Goal: Task Accomplishment & Management: Use online tool/utility

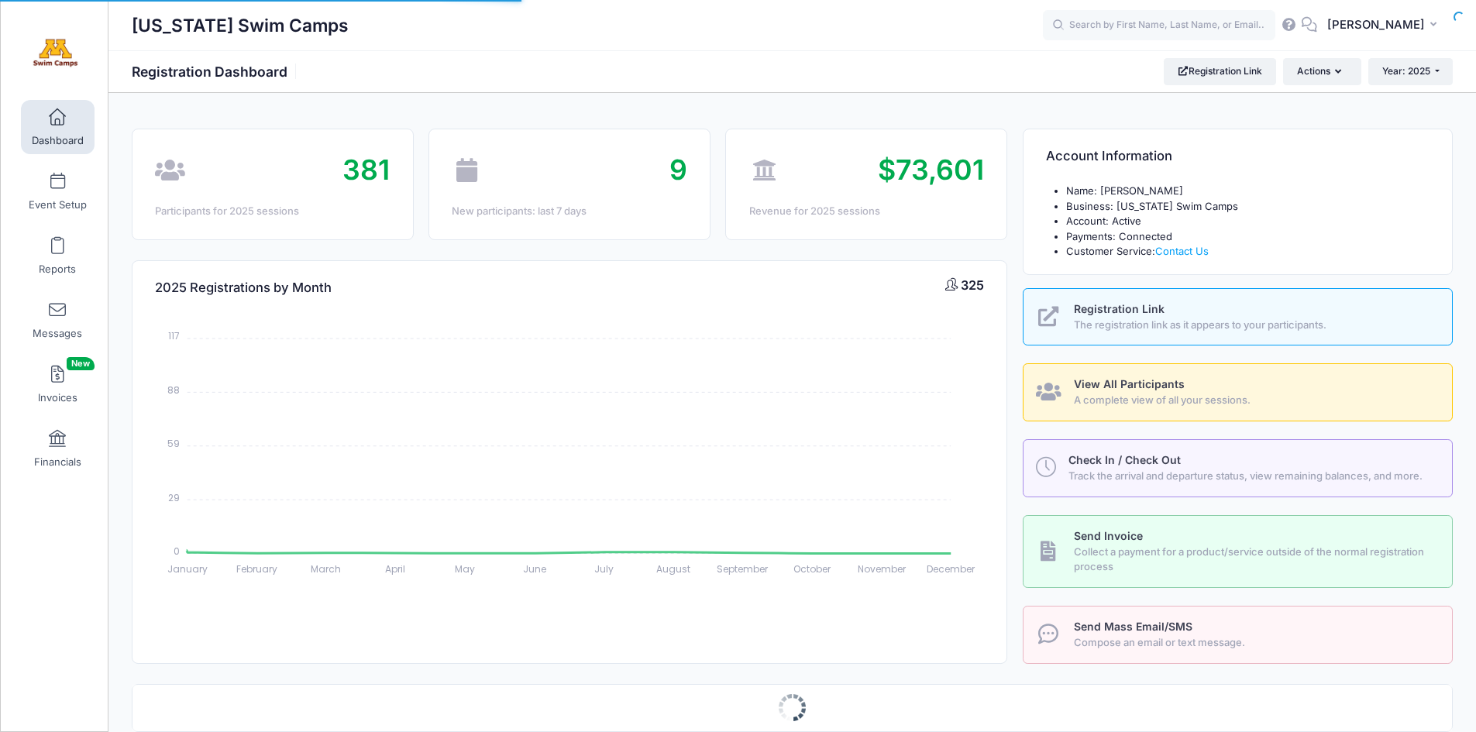
select select
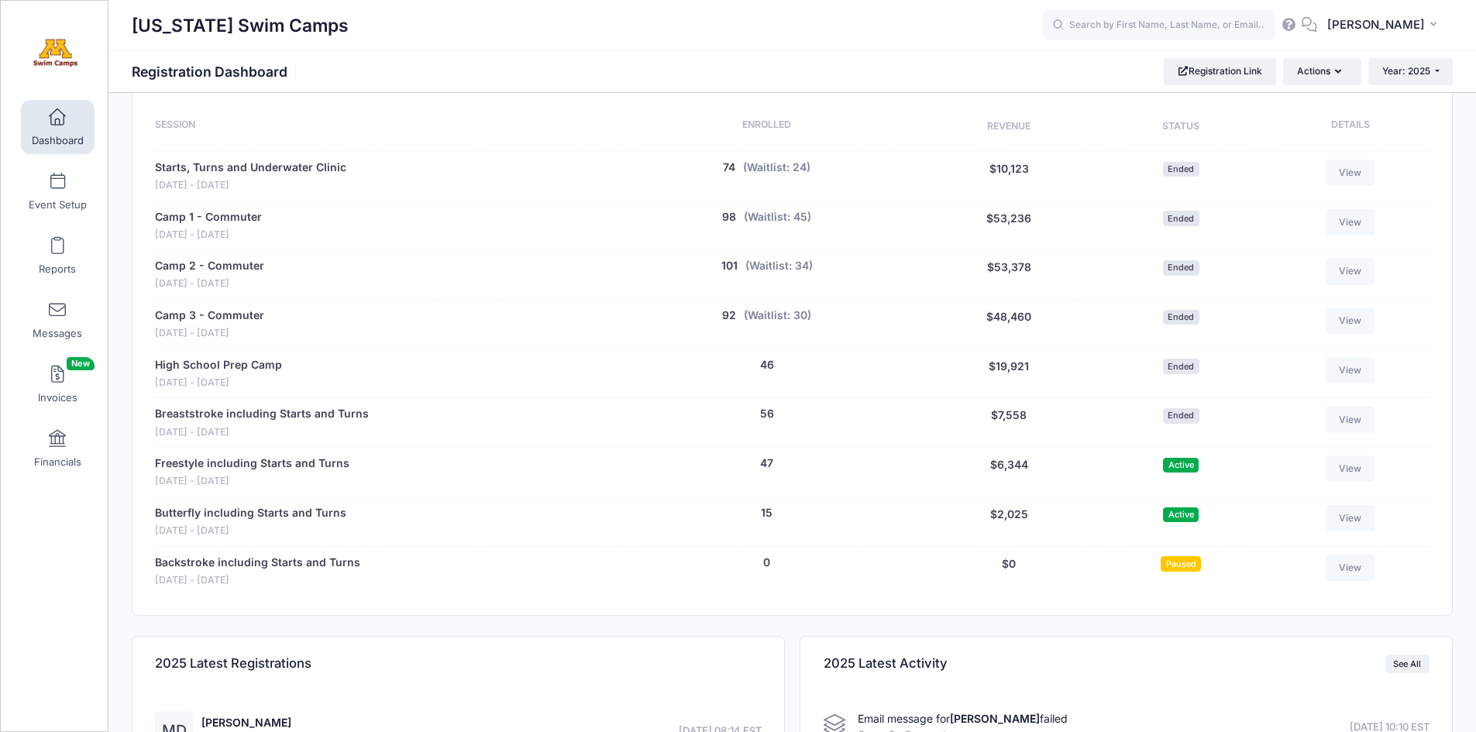
scroll to position [666, 0]
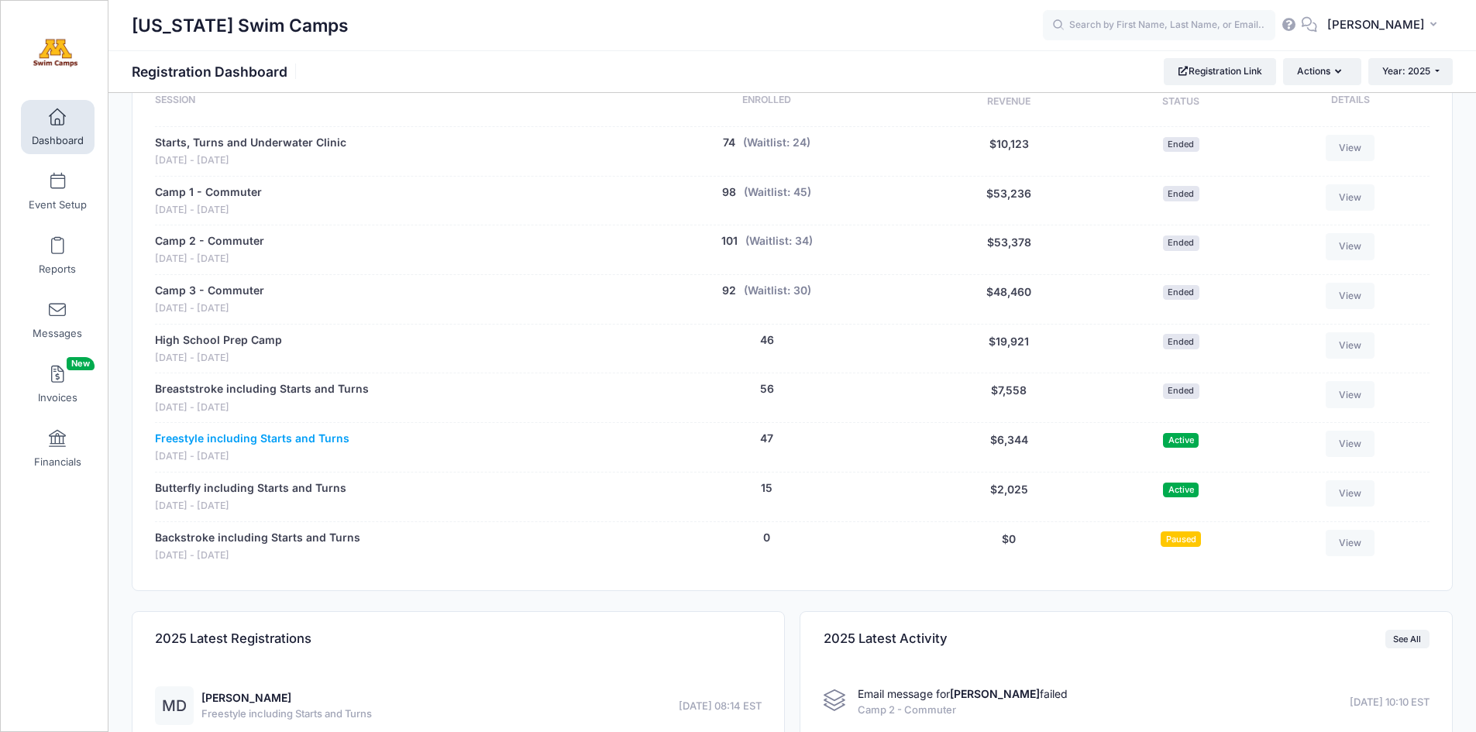
click at [239, 443] on link "Freestyle including Starts and Turns" at bounding box center [252, 439] width 194 height 16
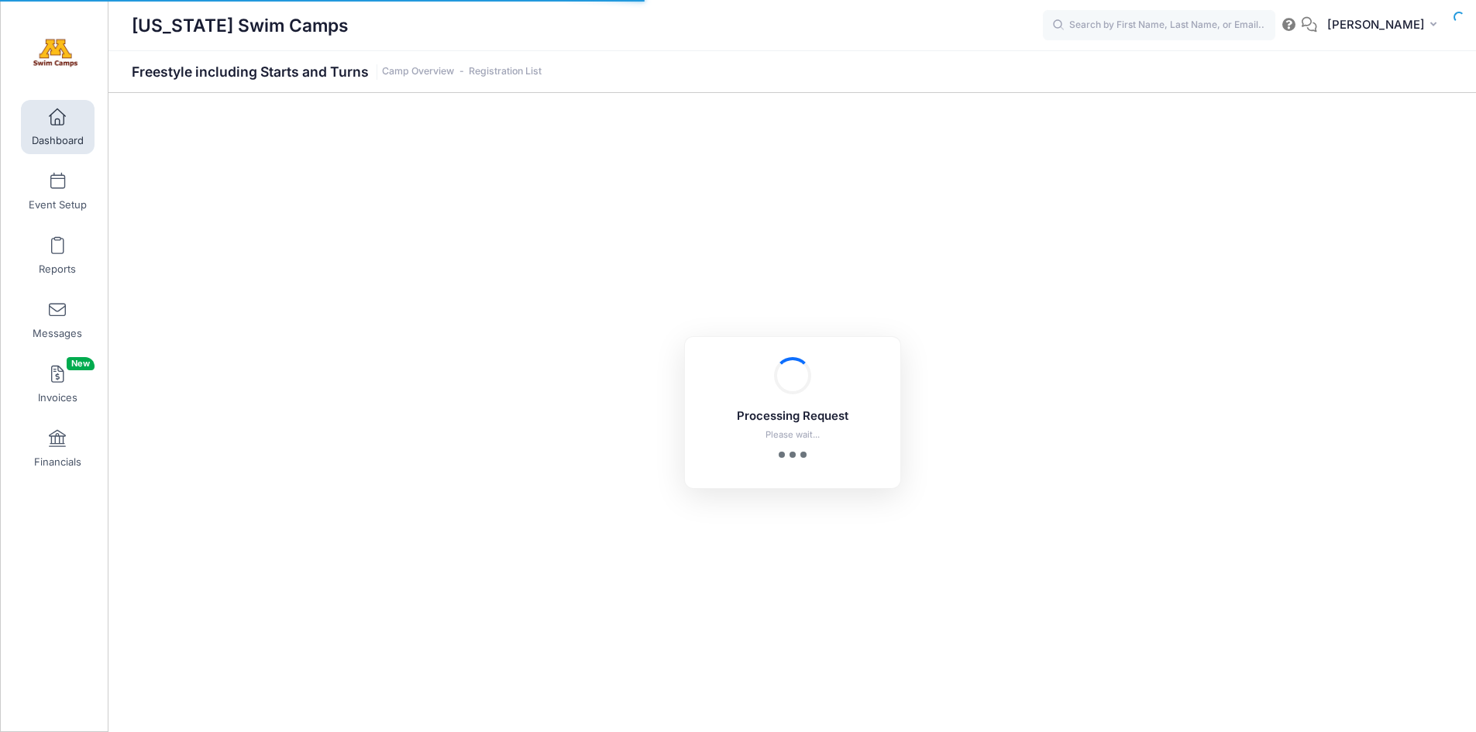
select select "10"
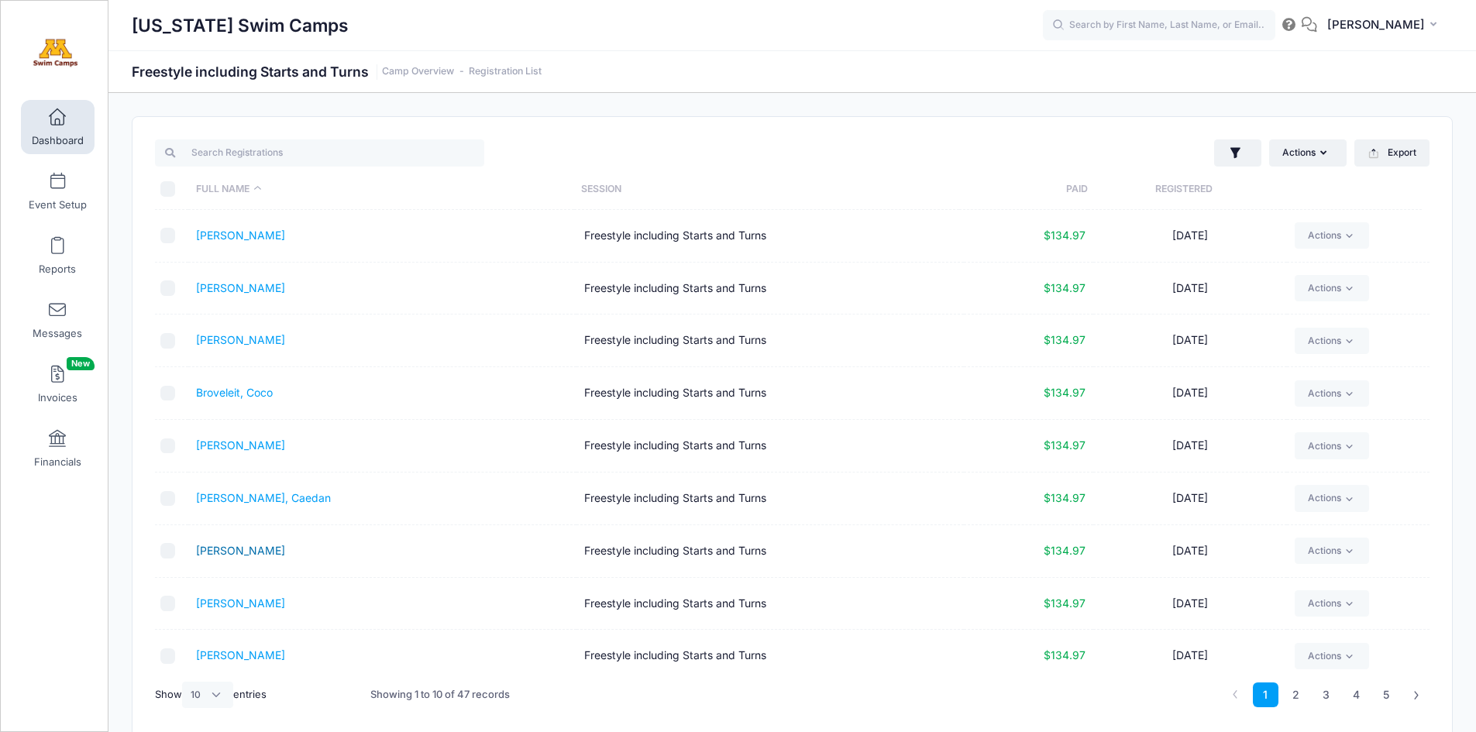
click at [224, 548] on link "[PERSON_NAME]" at bounding box center [240, 550] width 89 height 13
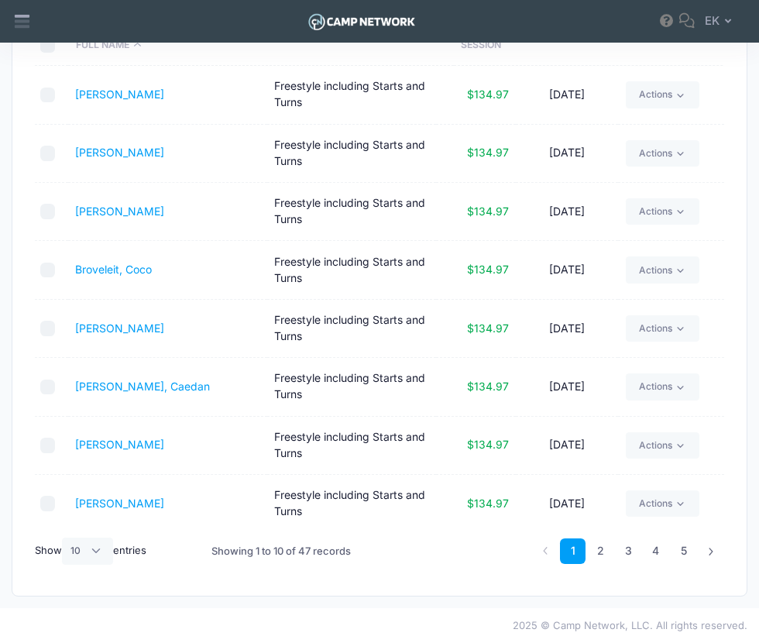
scroll to position [156, 0]
click at [164, 497] on link "Devitt, Sophia" at bounding box center [119, 503] width 89 height 13
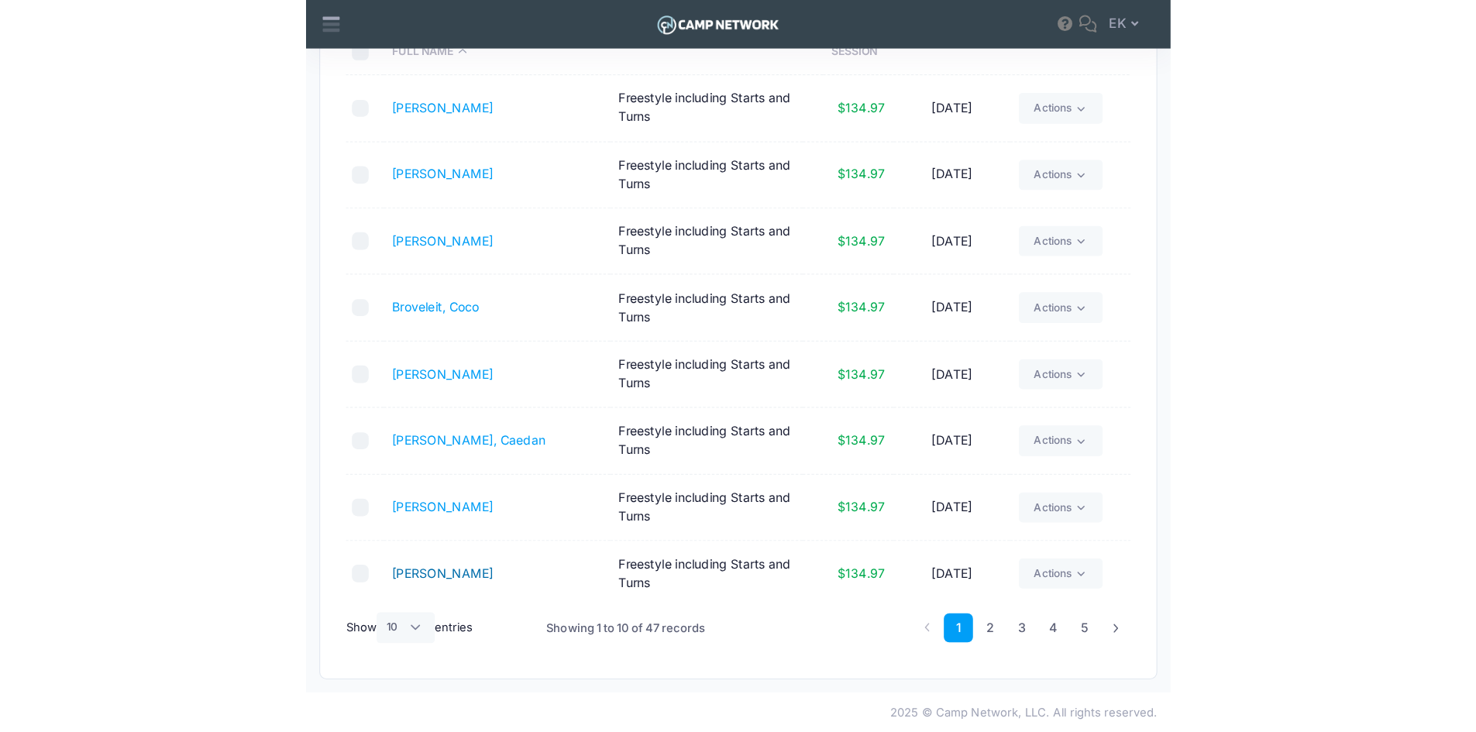
scroll to position [67, 0]
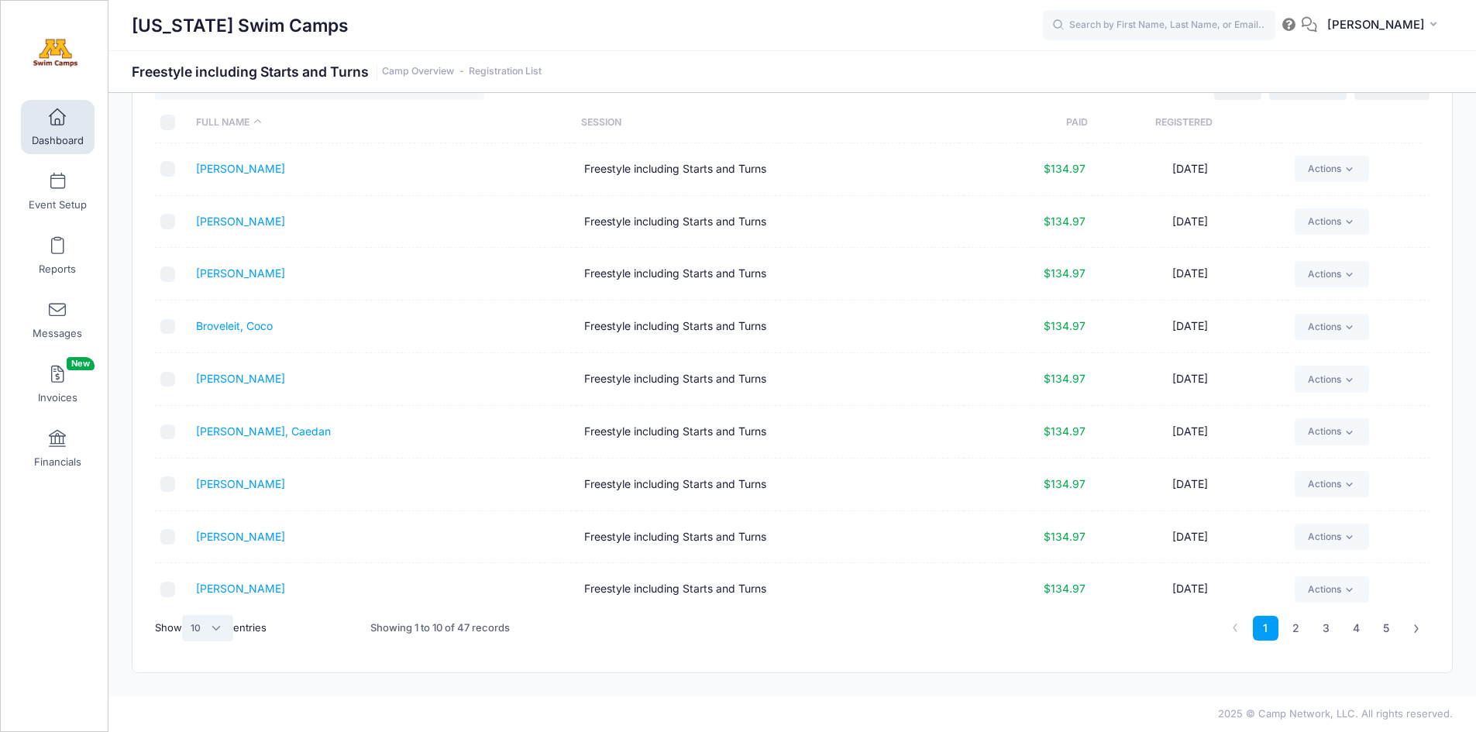
click at [216, 633] on select "All 10 25 50" at bounding box center [207, 628] width 51 height 26
click at [57, 250] on span at bounding box center [57, 246] width 0 height 17
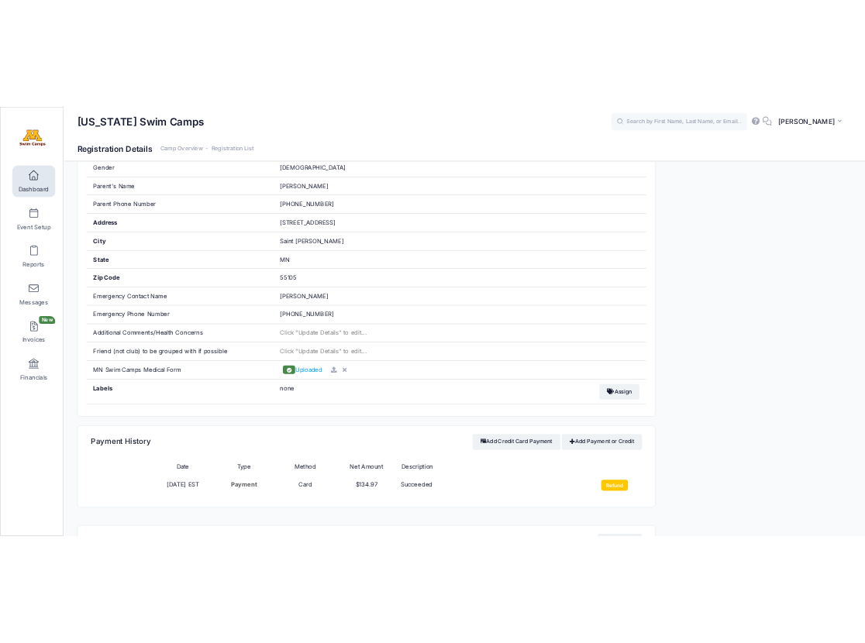
scroll to position [528, 0]
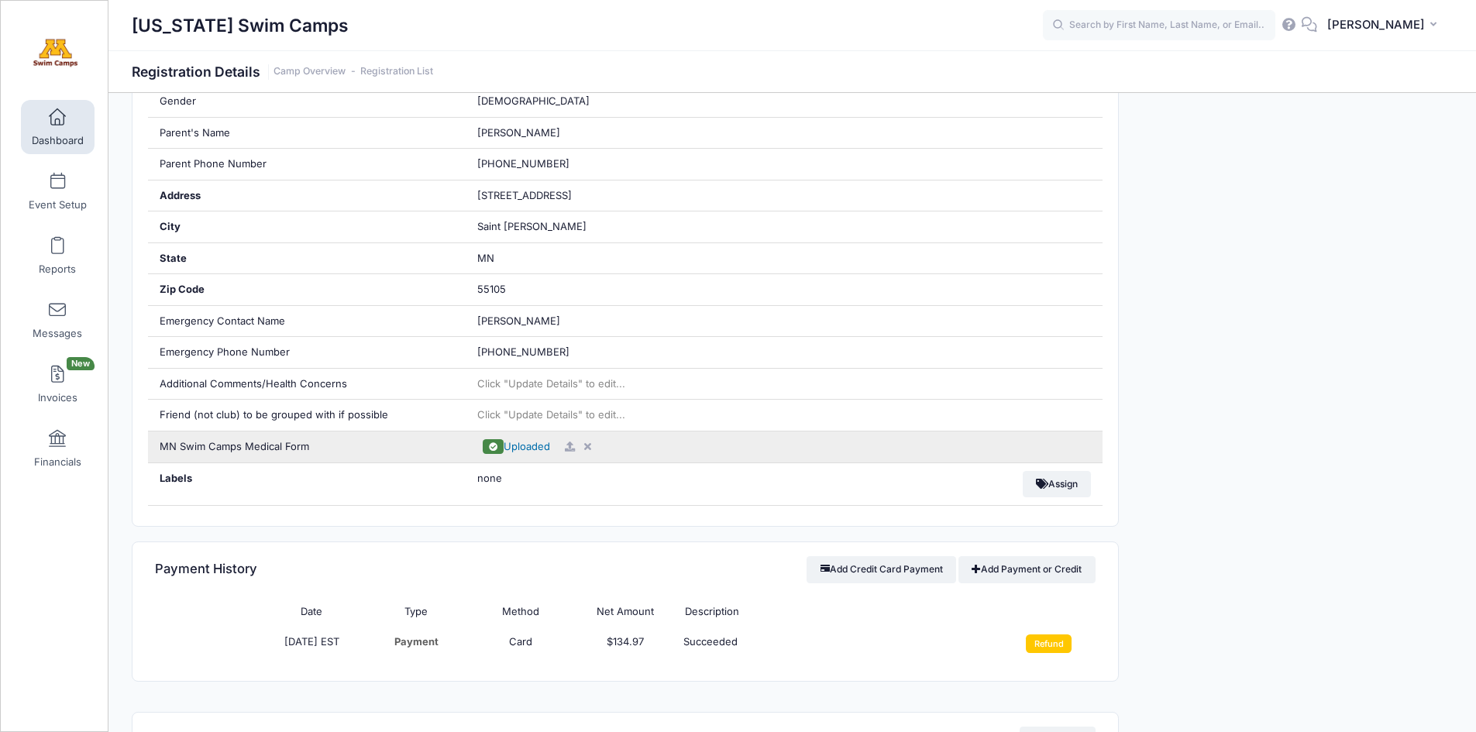
click at [528, 448] on span "Uploaded" at bounding box center [527, 446] width 46 height 12
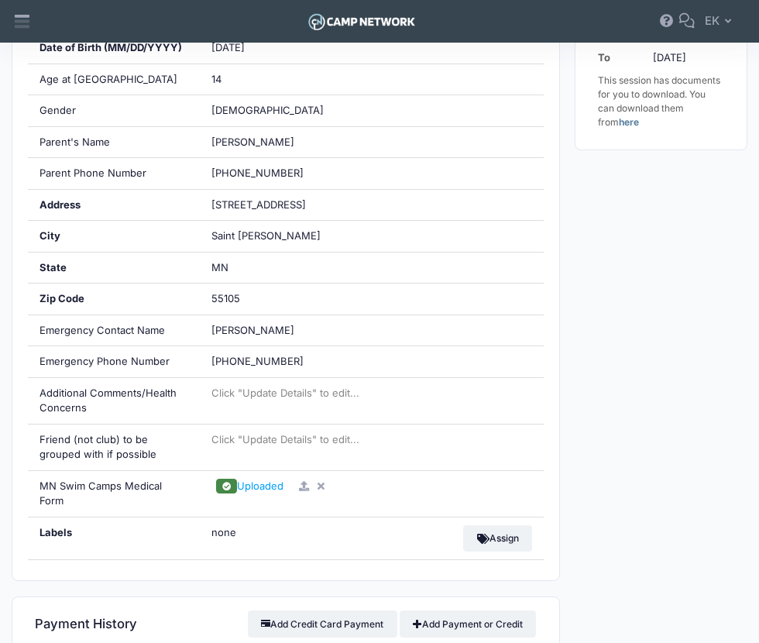
scroll to position [631, 0]
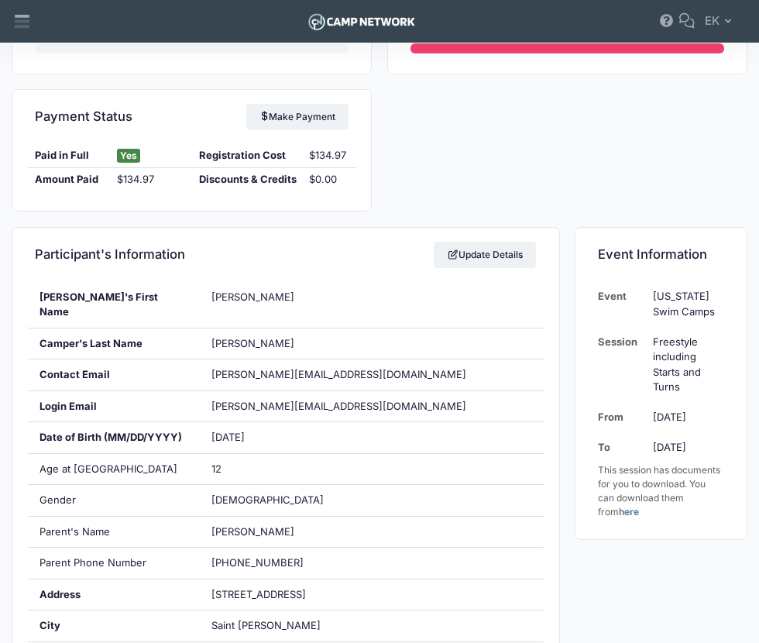
scroll to position [253, 0]
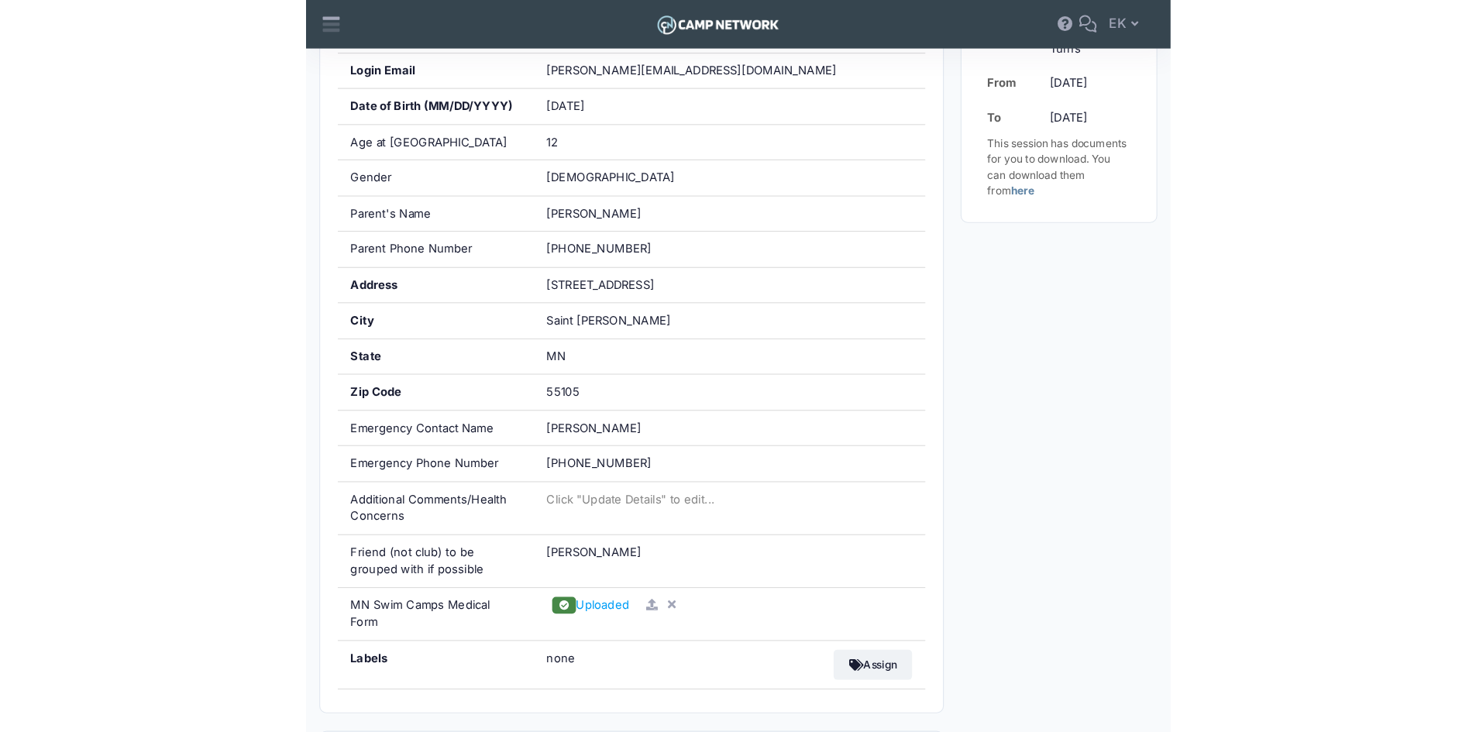
scroll to position [594, 0]
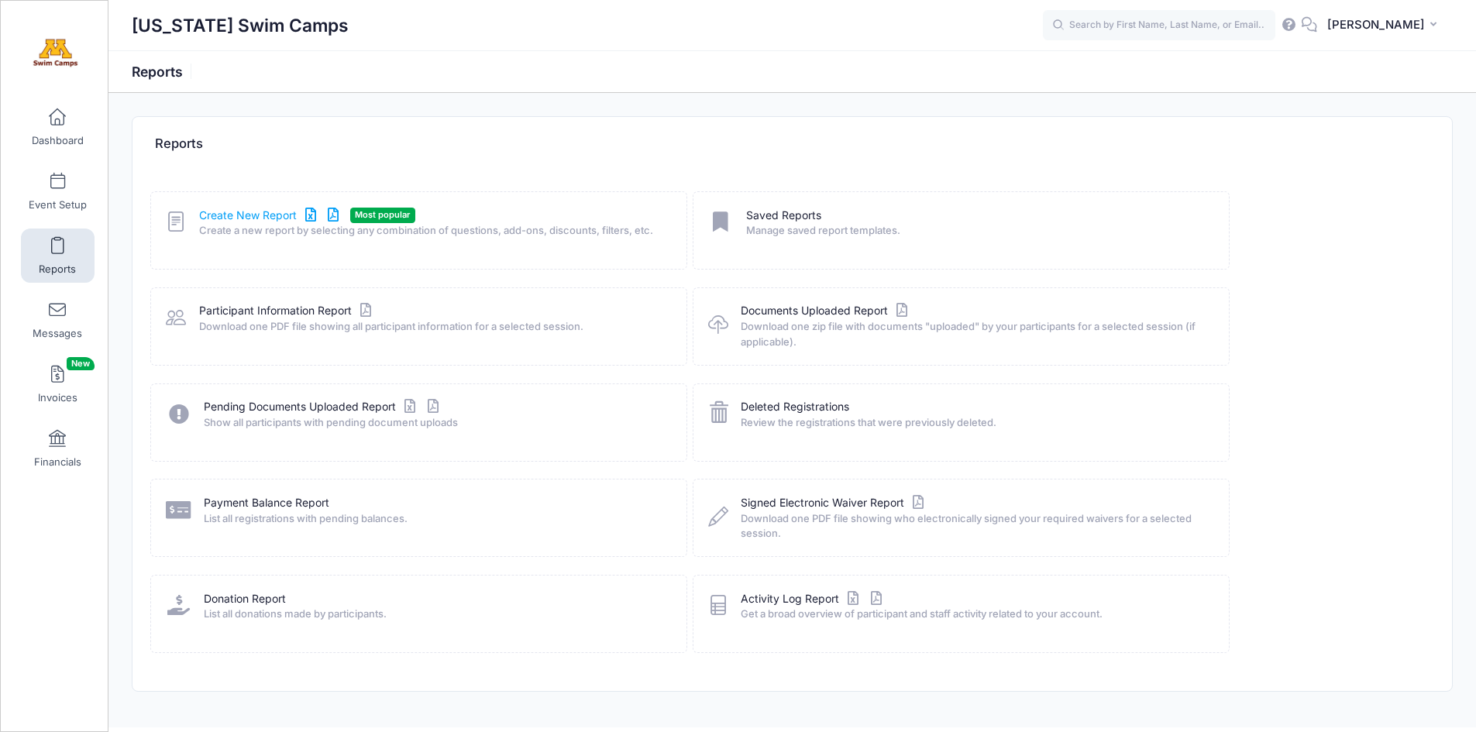
click at [262, 214] on link "Create New Report" at bounding box center [271, 216] width 144 height 16
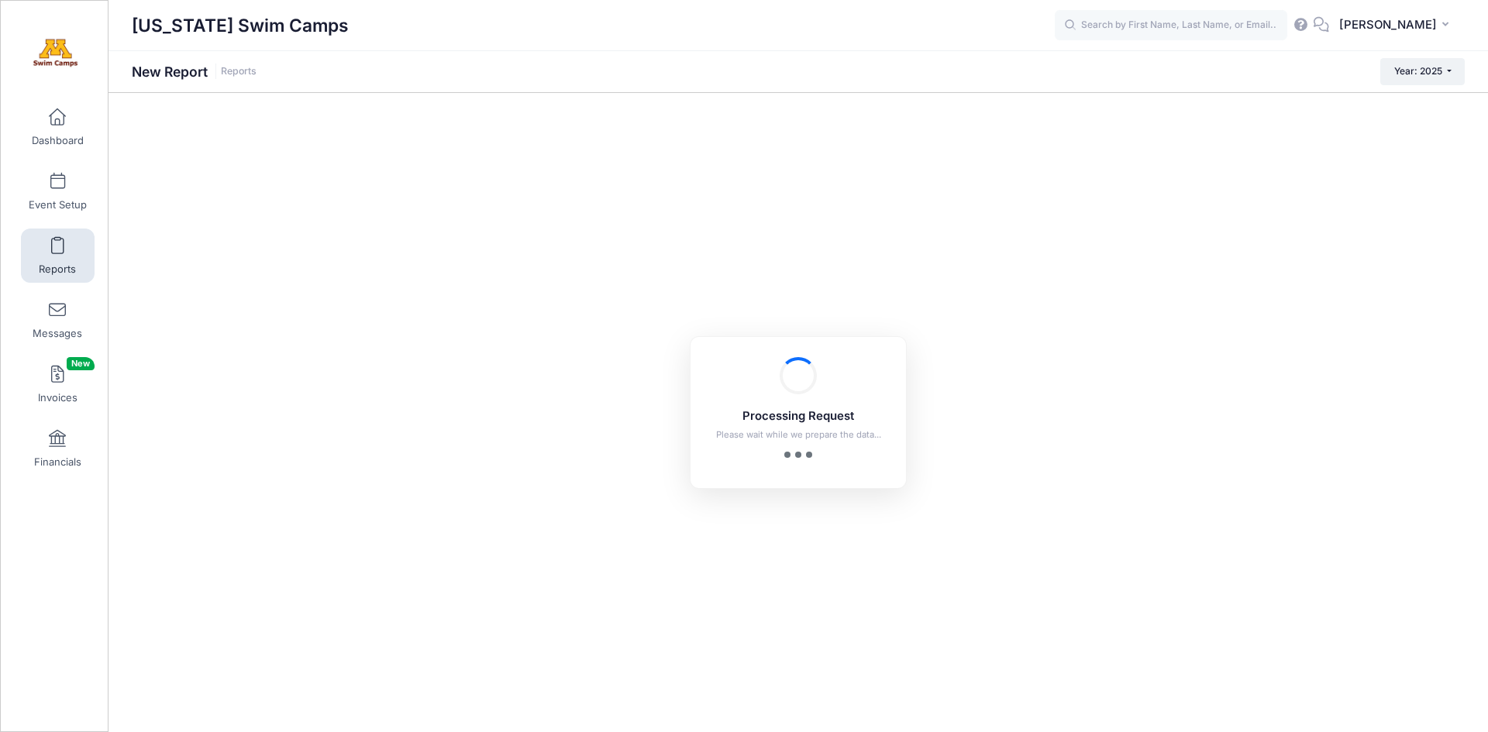
checkbox input "true"
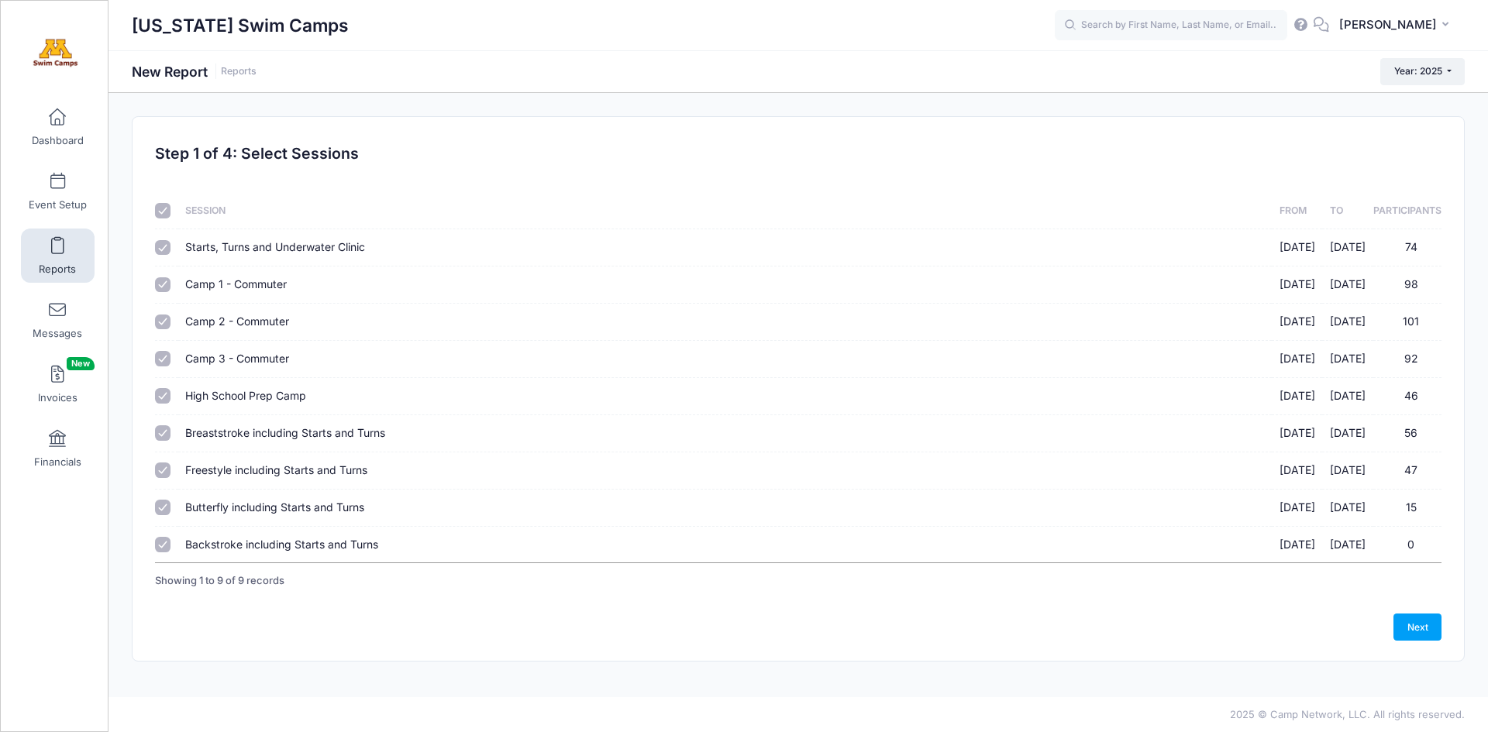
click at [164, 212] on input "checkbox" at bounding box center [162, 210] width 15 height 15
checkbox input "false"
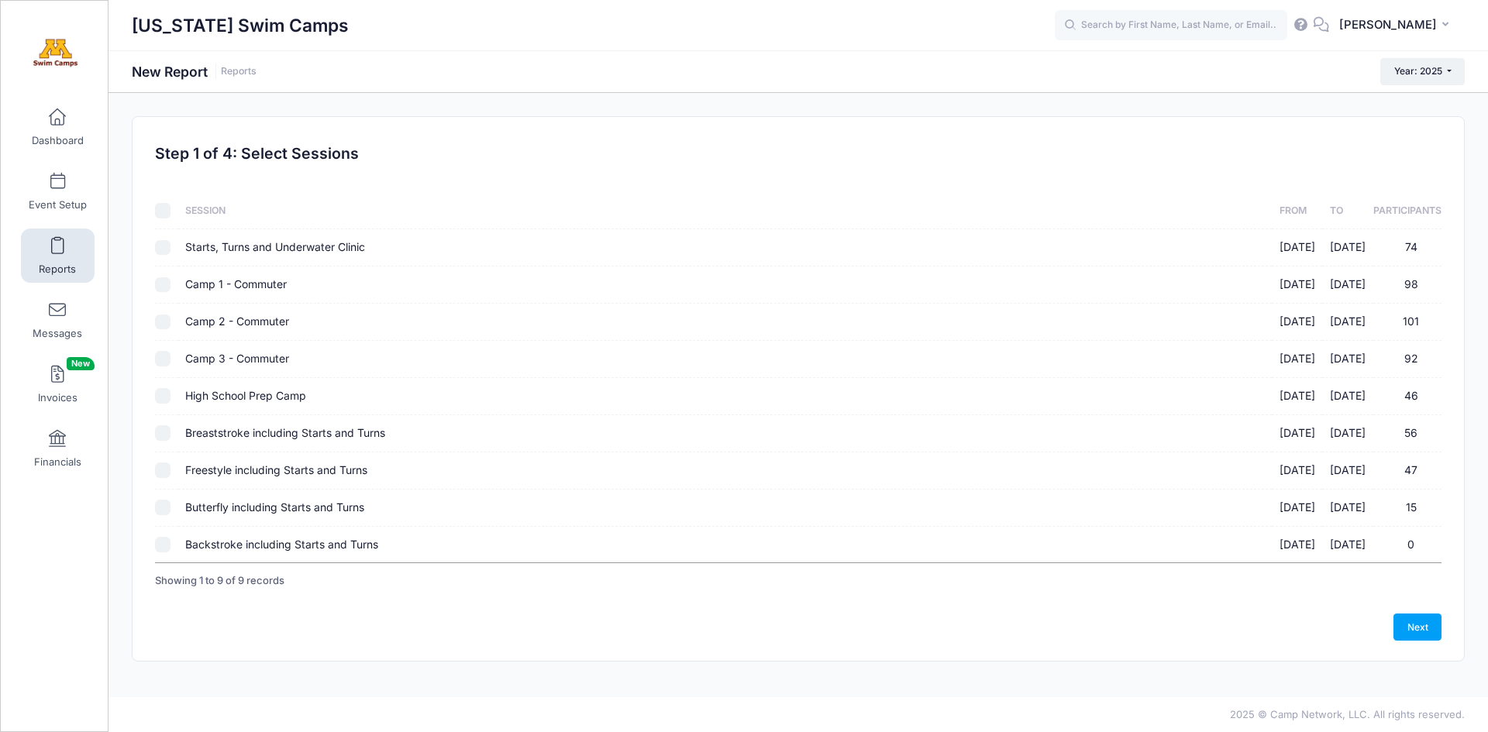
checkbox input "false"
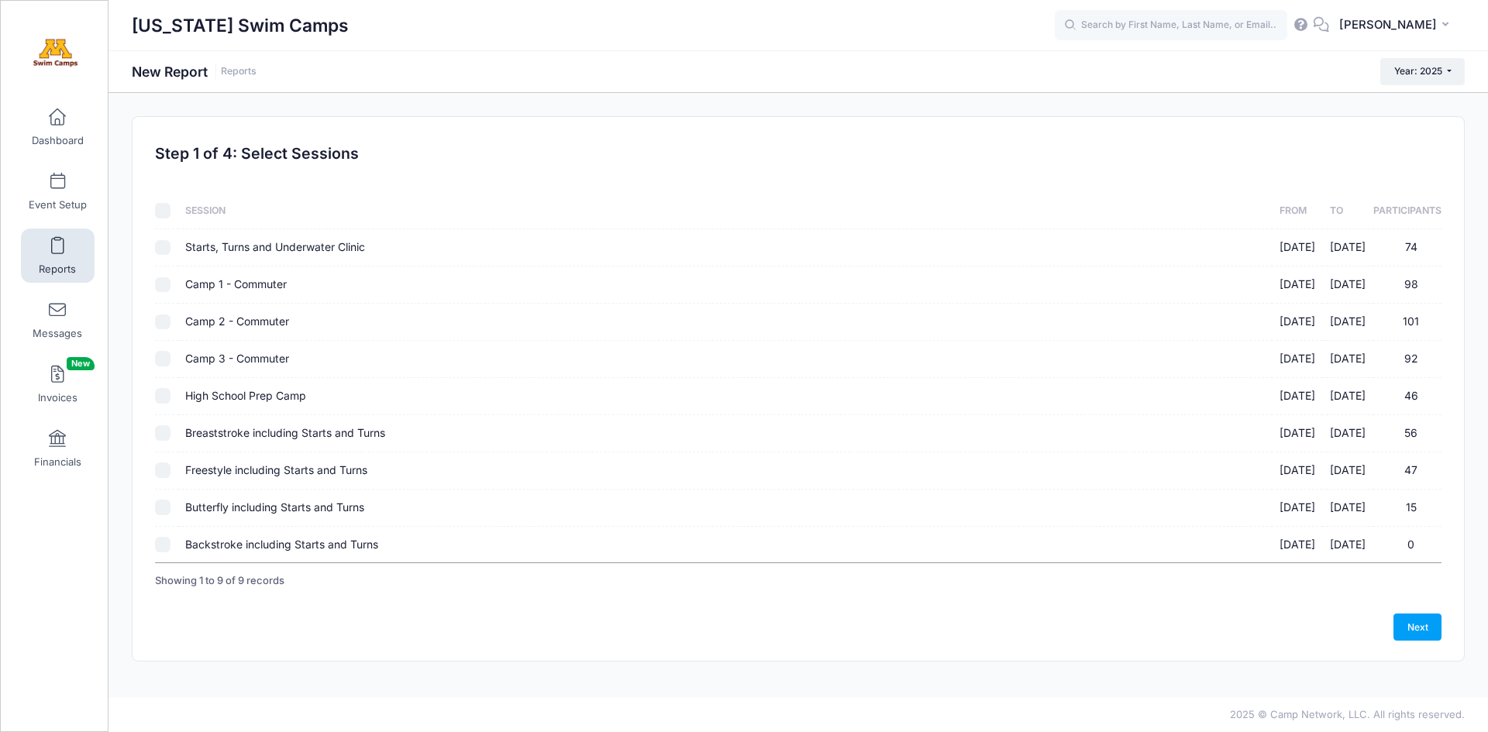
checkbox input "false"
click at [163, 432] on input "Breaststroke including Starts and Turns 09/14/2025 - 09/14/2025 56" at bounding box center [162, 432] width 15 height 15
checkbox input "true"
click at [163, 471] on input "Freestyle including Starts and Turns 10/12/2025 - 10/12/2025 47" at bounding box center [162, 470] width 15 height 15
checkbox input "true"
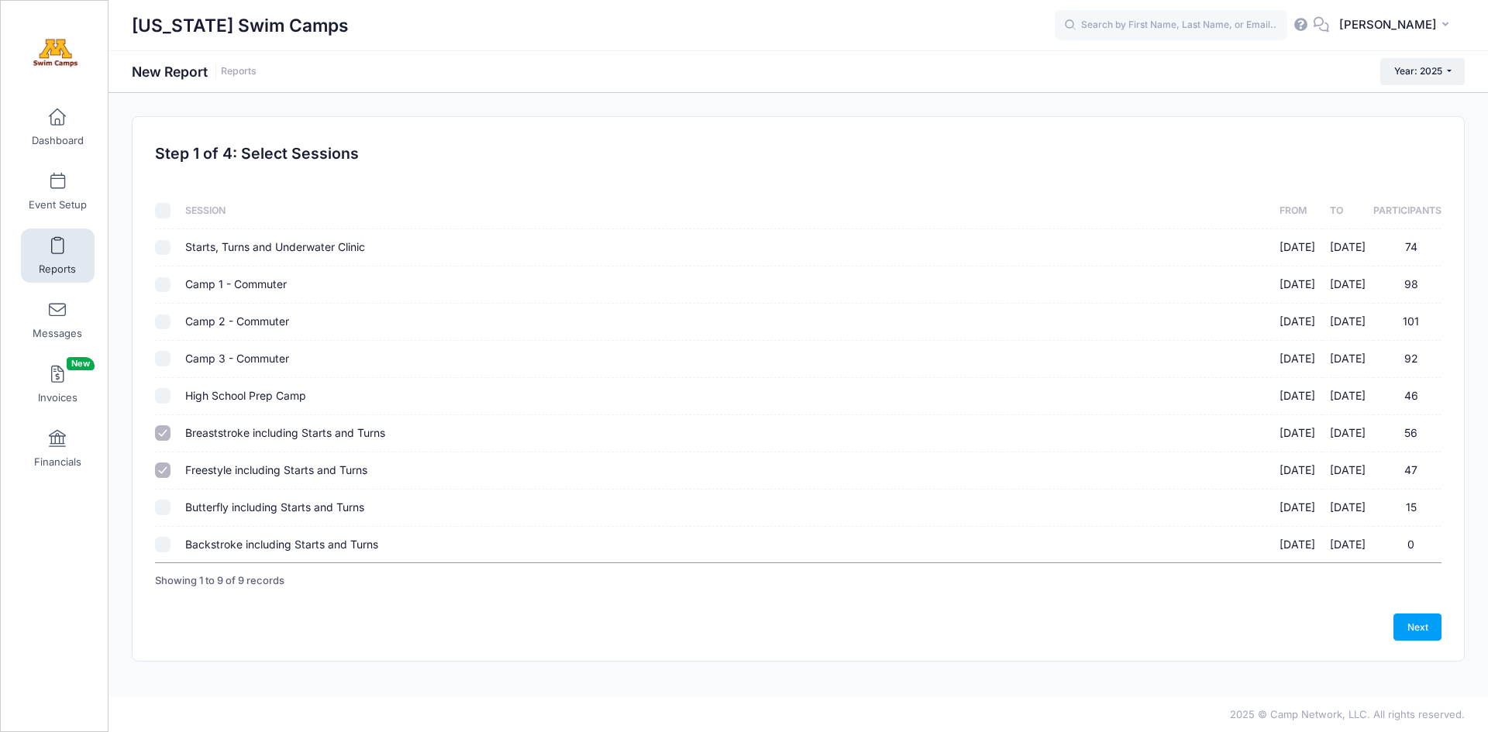
drag, startPoint x: 163, startPoint y: 436, endPoint x: 544, endPoint y: 481, distance: 383.8
click at [164, 436] on input "Breaststroke including Starts and Turns 09/14/2025 - 09/14/2025 56" at bounding box center [162, 432] width 15 height 15
checkbox input "false"
drag, startPoint x: 1425, startPoint y: 634, endPoint x: 731, endPoint y: 396, distance: 733.1
click at [1424, 635] on link "Next" at bounding box center [1417, 627] width 48 height 26
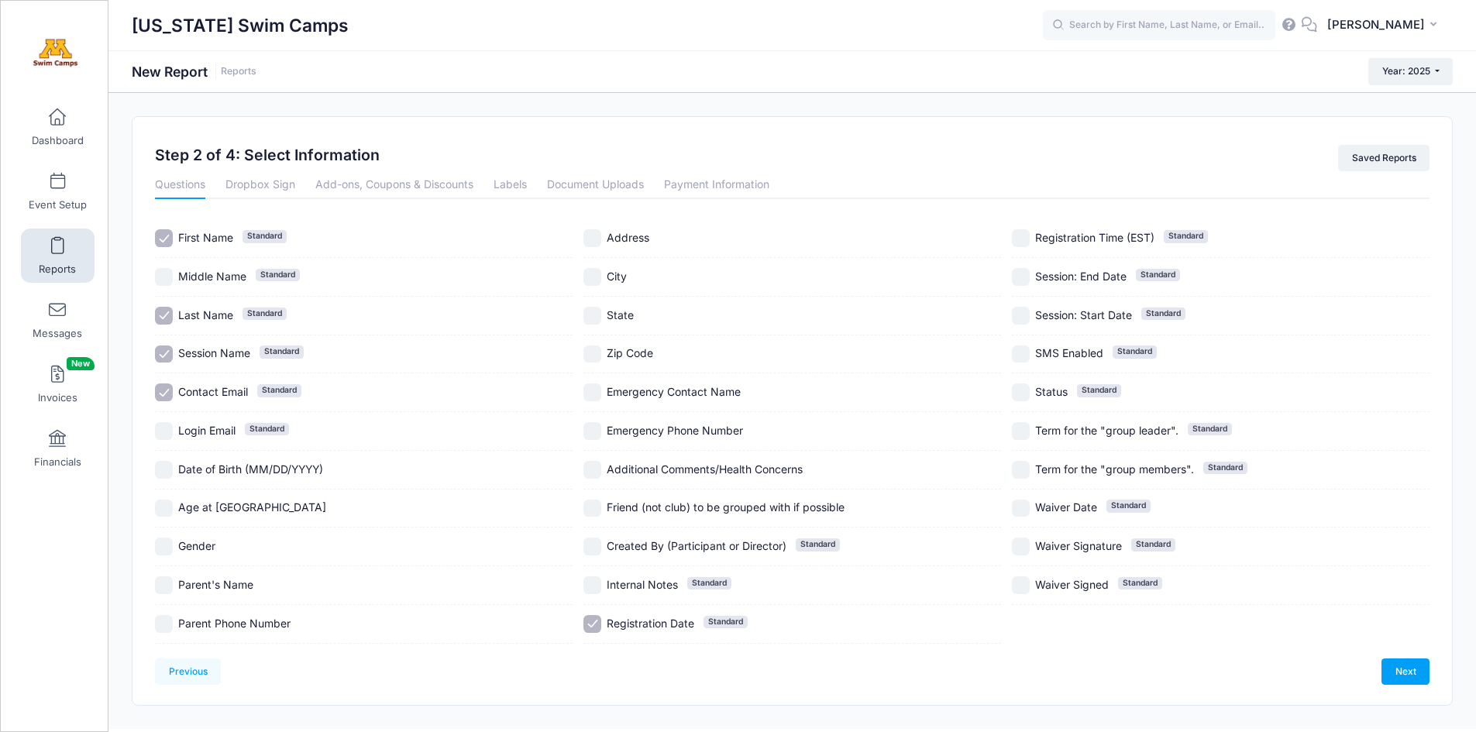
click at [163, 237] on input "First Name Standard" at bounding box center [164, 238] width 18 height 18
checkbox input "false"
click at [169, 359] on input "Session Name Standard" at bounding box center [164, 355] width 18 height 18
checkbox input "false"
click at [174, 388] on label "Contact Email Standard" at bounding box center [364, 393] width 418 height 18
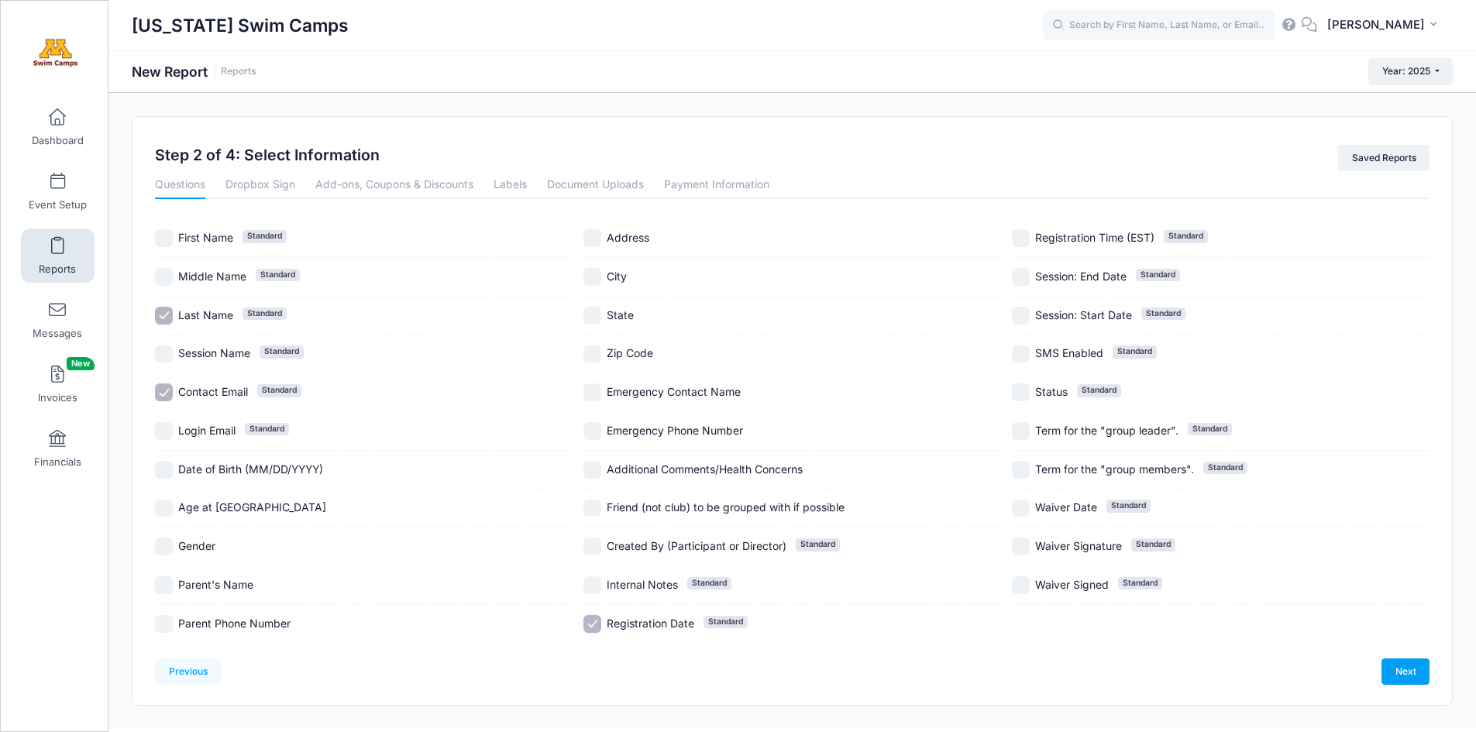
checkbox input "false"
click at [168, 430] on input "Login Email Standard" at bounding box center [164, 431] width 18 height 18
checkbox input "true"
click at [163, 390] on input "Contact Email Standard" at bounding box center [164, 393] width 18 height 18
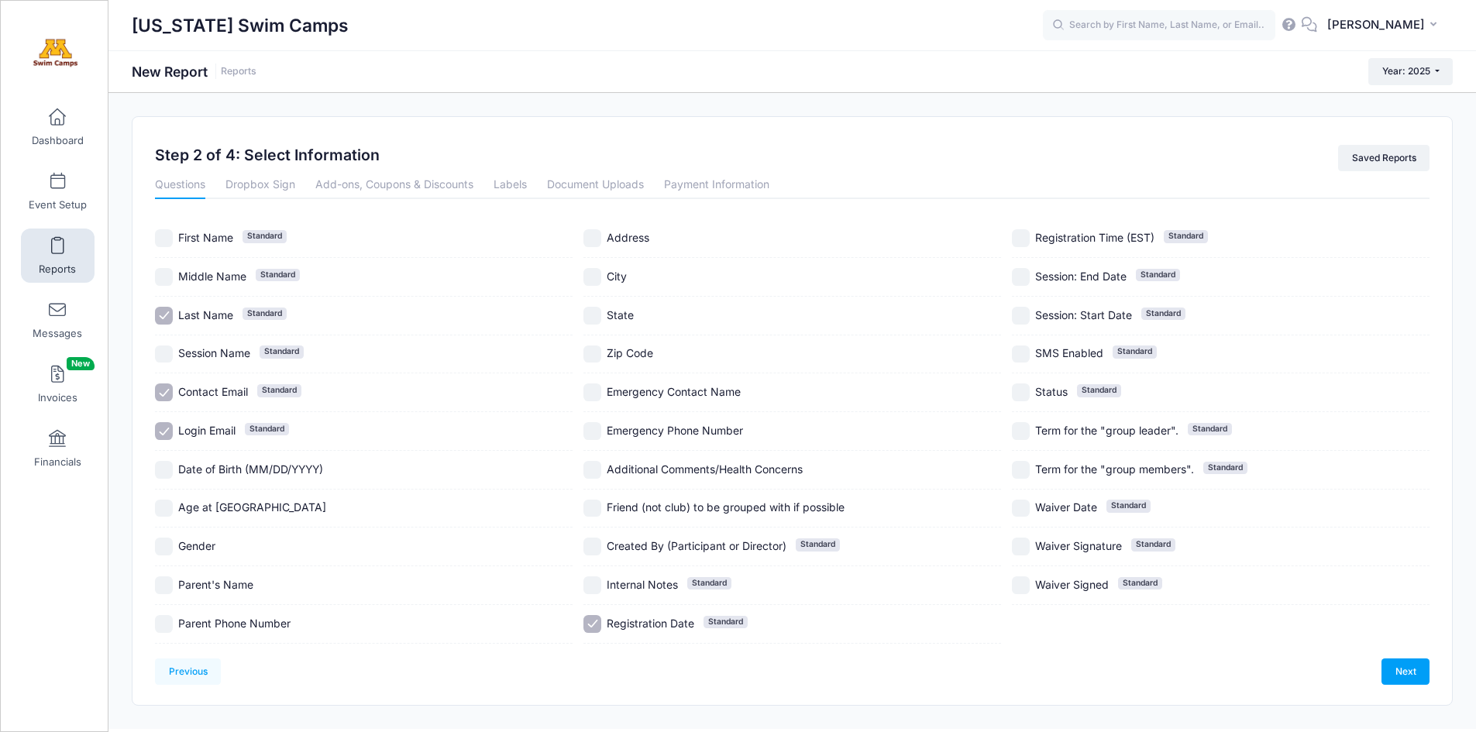
checkbox input "false"
click at [614, 622] on span "Registration Date" at bounding box center [651, 623] width 88 height 13
checkbox input "false"
click at [1412, 672] on link "Next" at bounding box center [1405, 672] width 48 height 26
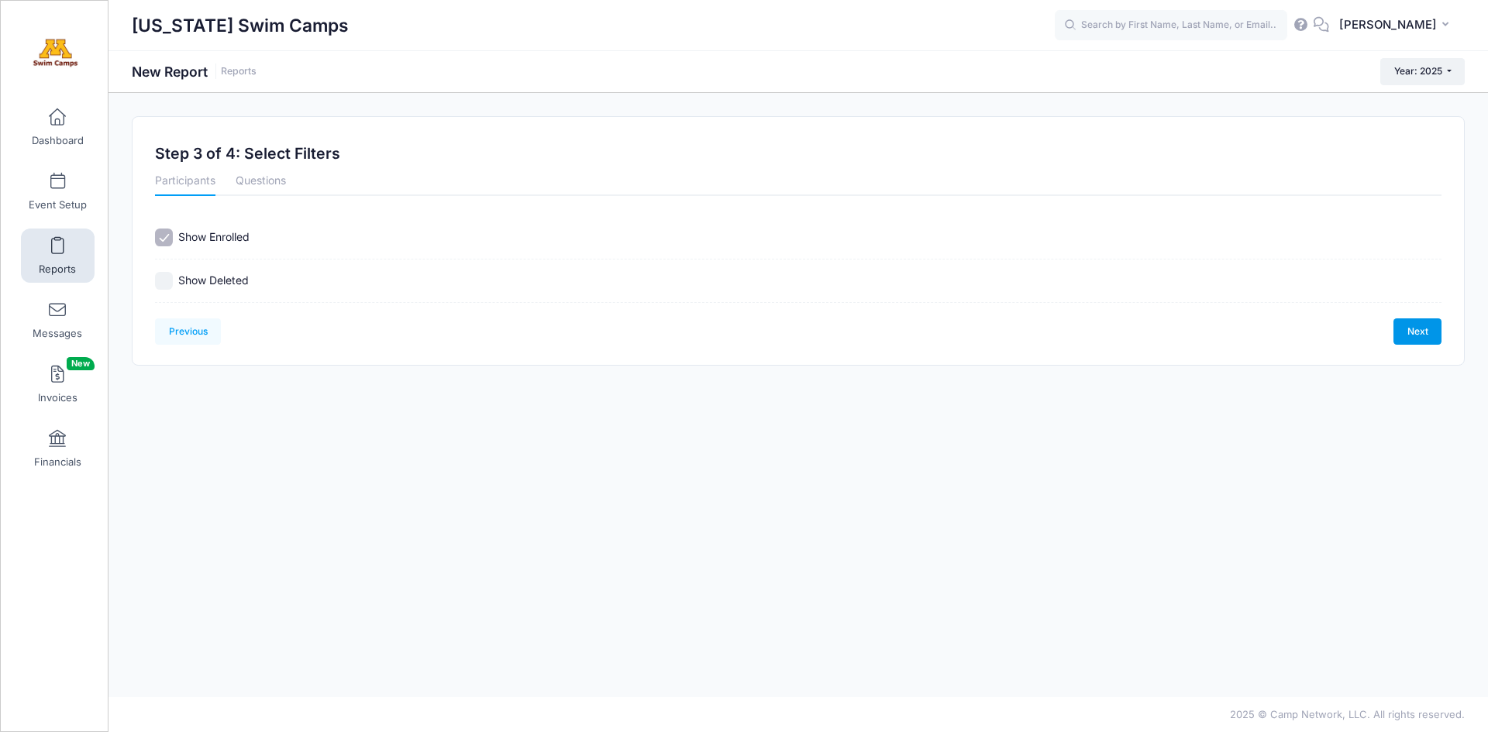
click at [1421, 336] on link "Next" at bounding box center [1417, 331] width 48 height 26
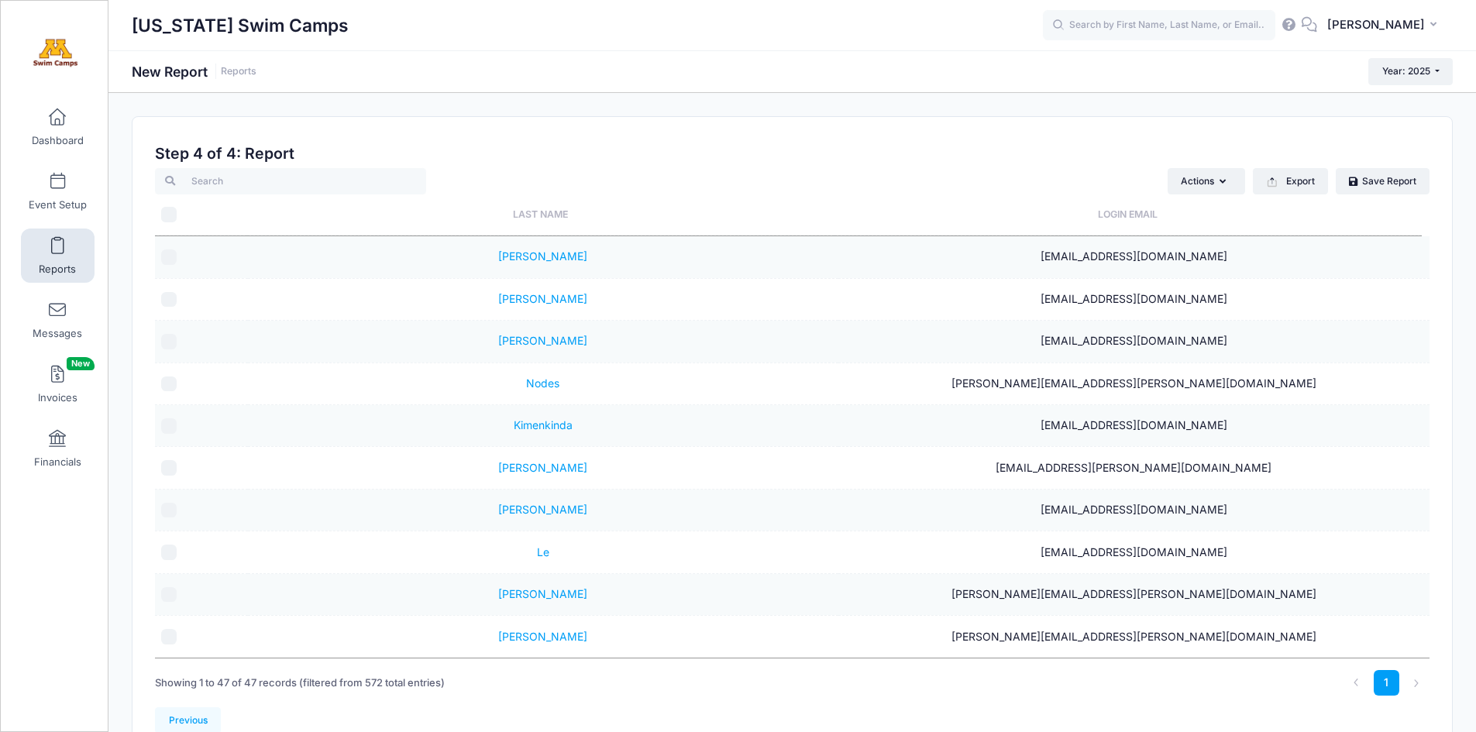
click at [551, 217] on th "Last Name" at bounding box center [540, 214] width 587 height 41
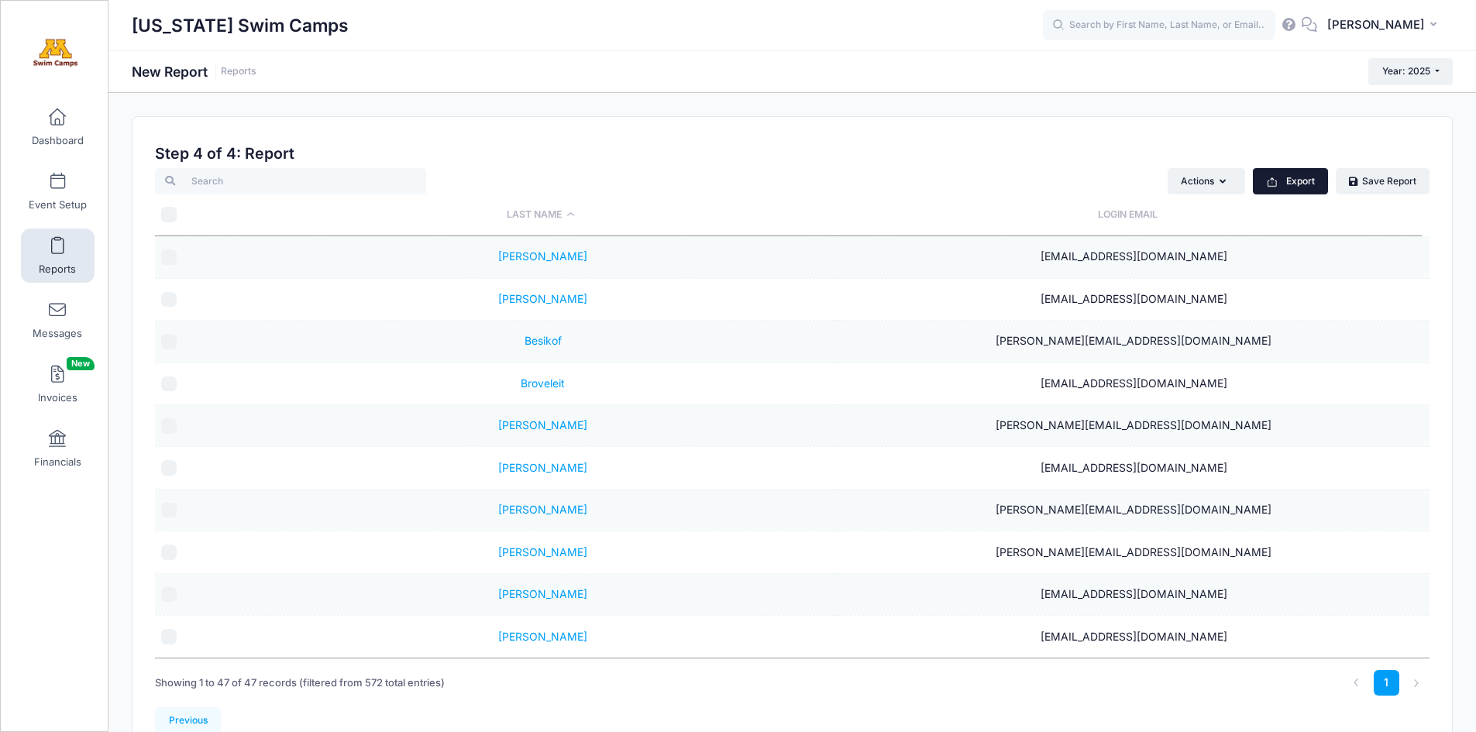
click at [1287, 182] on button "Export" at bounding box center [1290, 181] width 75 height 26
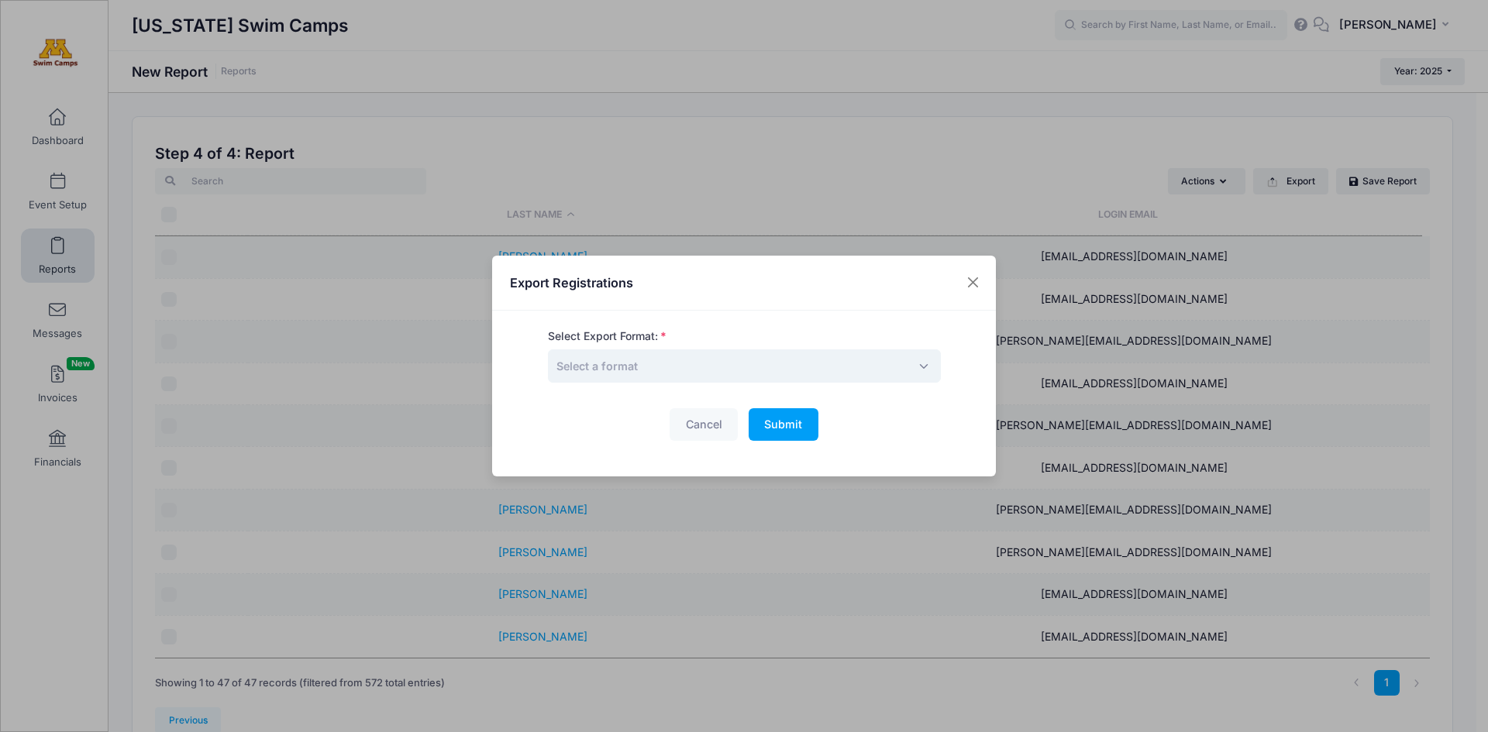
click at [823, 368] on span "Select a format" at bounding box center [744, 365] width 393 height 33
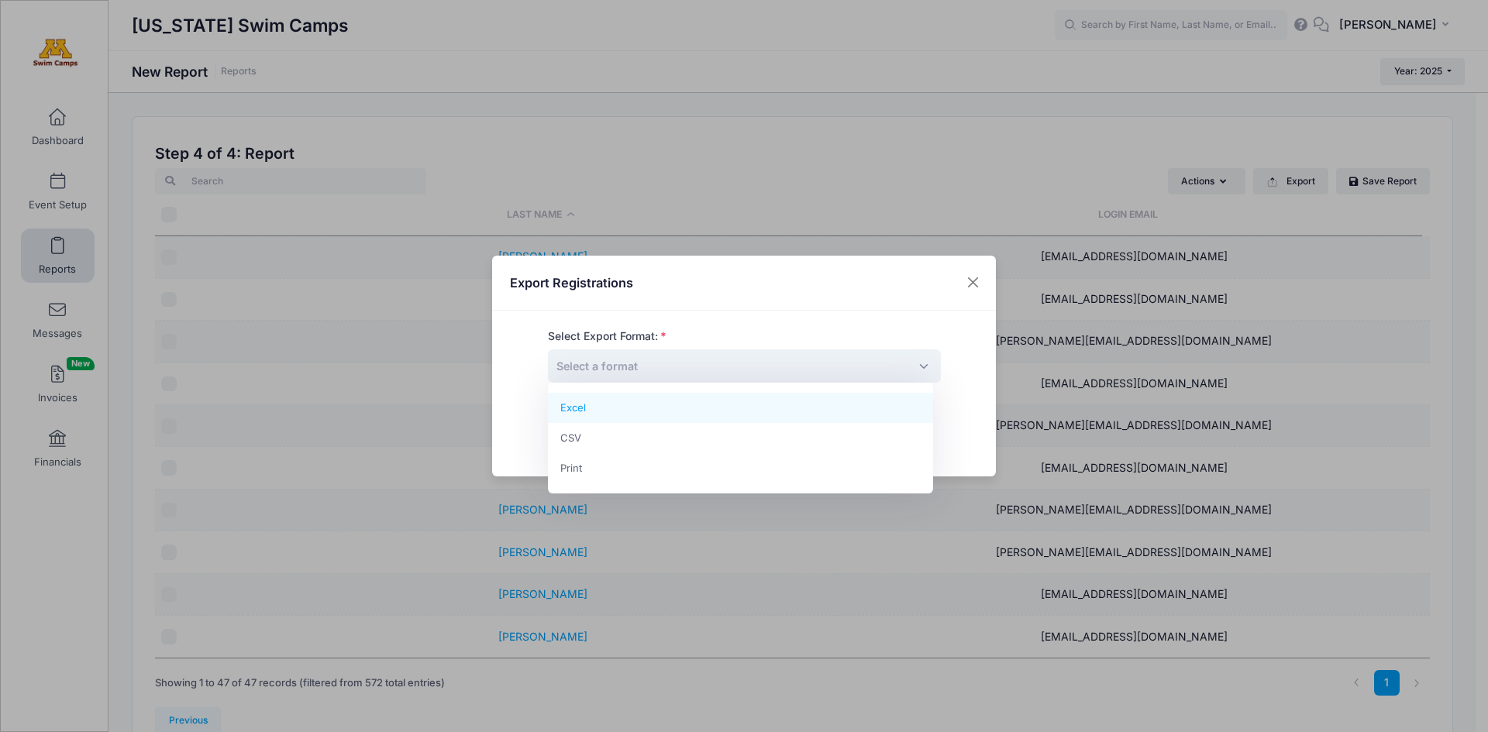
select select "excel"
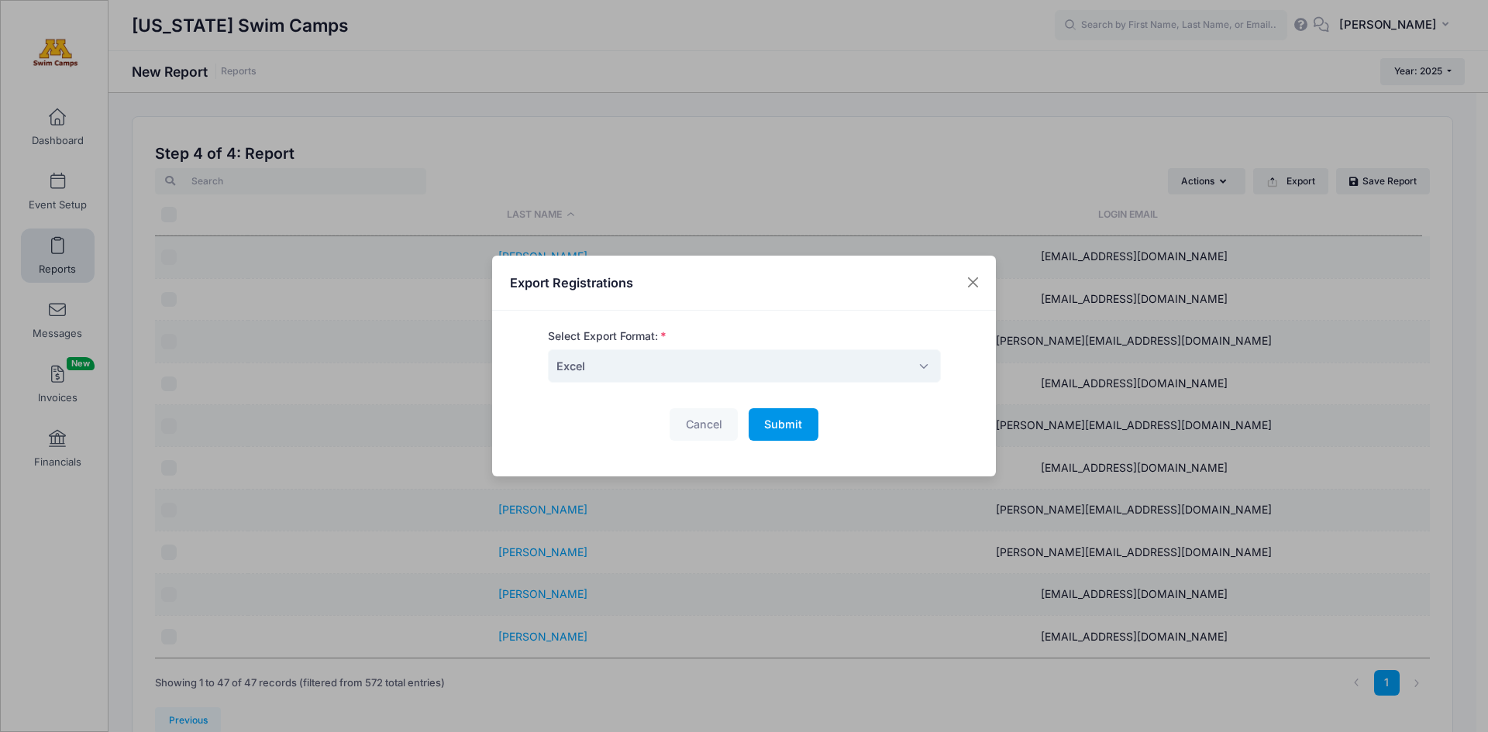
click at [773, 430] on span "Submit" at bounding box center [783, 424] width 38 height 13
